Goal: Transaction & Acquisition: Purchase product/service

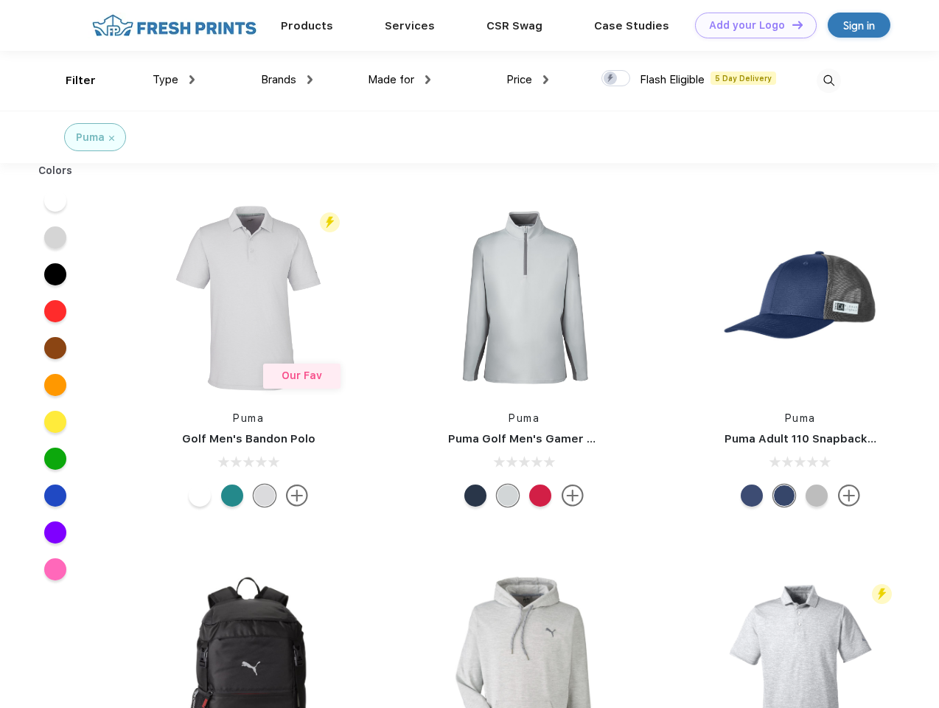
click at [750, 25] on link "Add your Logo Design Tool" at bounding box center [756, 26] width 122 height 26
click at [0, 0] on div "Design Tool" at bounding box center [0, 0] width 0 height 0
click at [791, 24] on link "Add your Logo Design Tool" at bounding box center [756, 26] width 122 height 26
click at [71, 80] on div "Filter" at bounding box center [81, 80] width 30 height 17
click at [174, 80] on span "Type" at bounding box center [166, 79] width 26 height 13
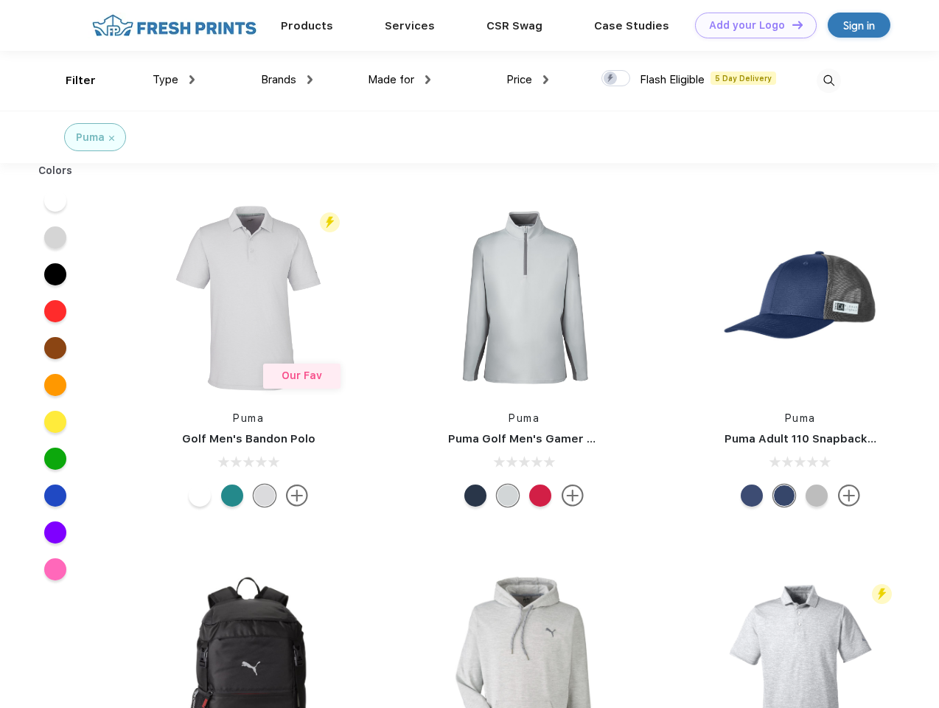
click at [287, 80] on span "Brands" at bounding box center [278, 79] width 35 height 13
click at [400, 80] on span "Made for" at bounding box center [391, 79] width 46 height 13
click at [528, 80] on span "Price" at bounding box center [519, 79] width 26 height 13
click at [616, 79] on div at bounding box center [615, 78] width 29 height 16
click at [611, 79] on input "checkbox" at bounding box center [606, 74] width 10 height 10
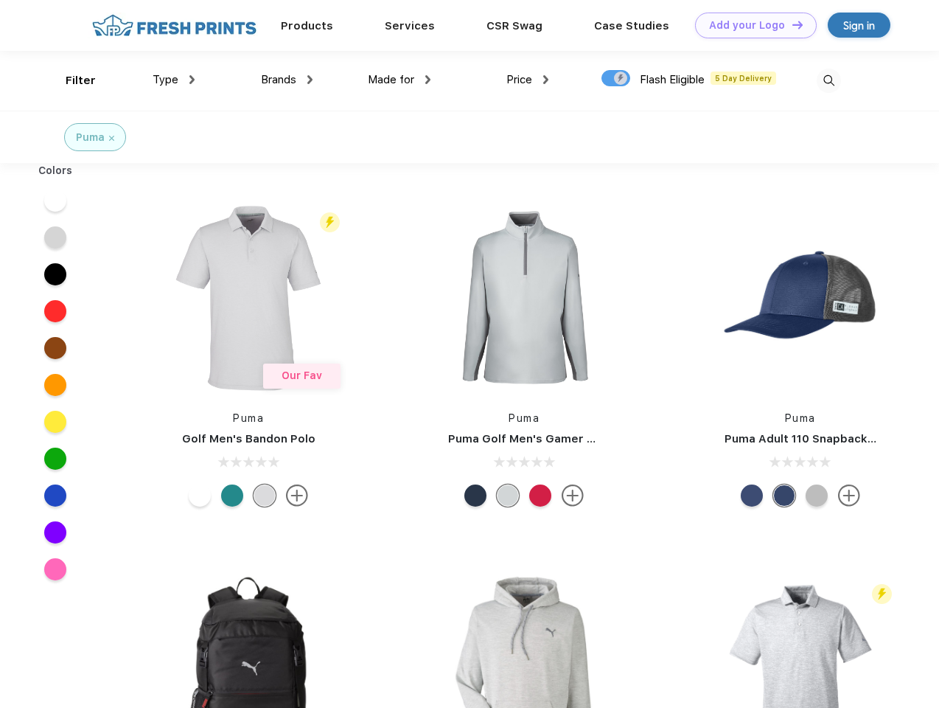
click at [829, 80] on img at bounding box center [829, 81] width 24 height 24
